Goal: Information Seeking & Learning: Learn about a topic

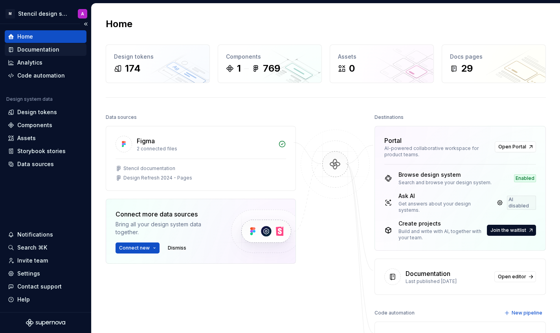
click at [45, 48] on div "Documentation" at bounding box center [38, 50] width 42 height 8
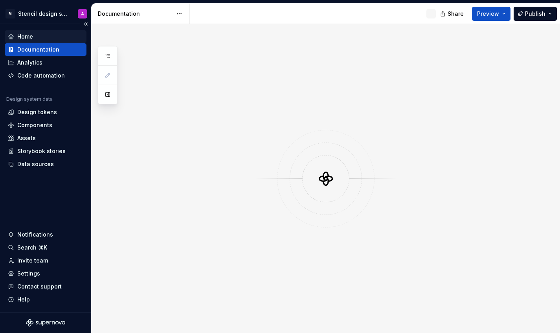
click at [26, 33] on div "Home" at bounding box center [25, 37] width 16 height 8
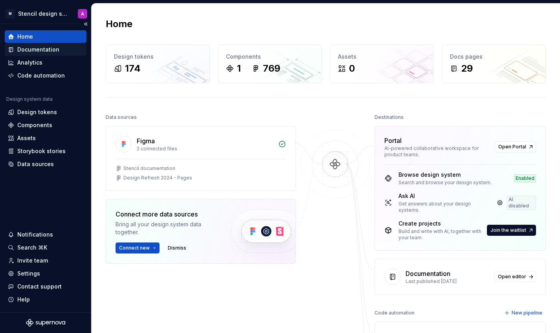
click at [49, 50] on div "Documentation" at bounding box center [38, 50] width 42 height 8
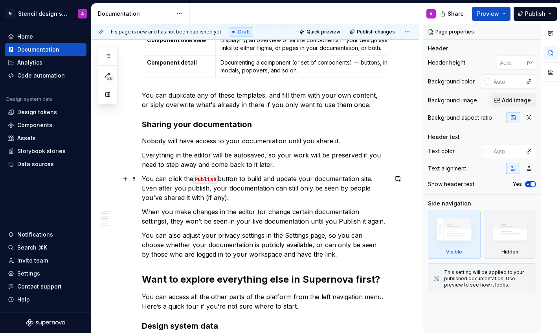
scroll to position [333, 0]
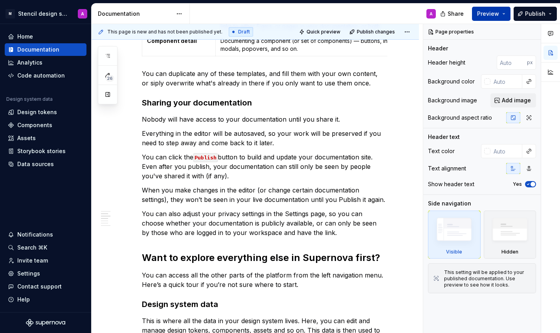
click at [488, 10] on span "Preview" at bounding box center [488, 14] width 22 height 8
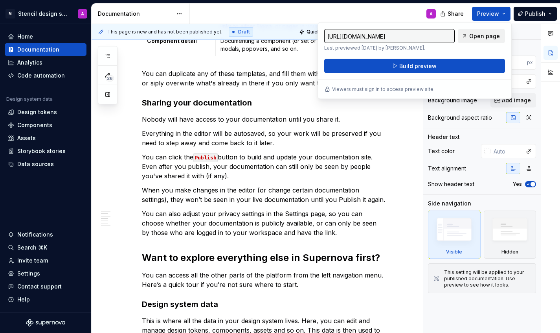
click at [482, 35] on span "Open page" at bounding box center [484, 36] width 31 height 8
type textarea "*"
